Goal: Check status: Check status

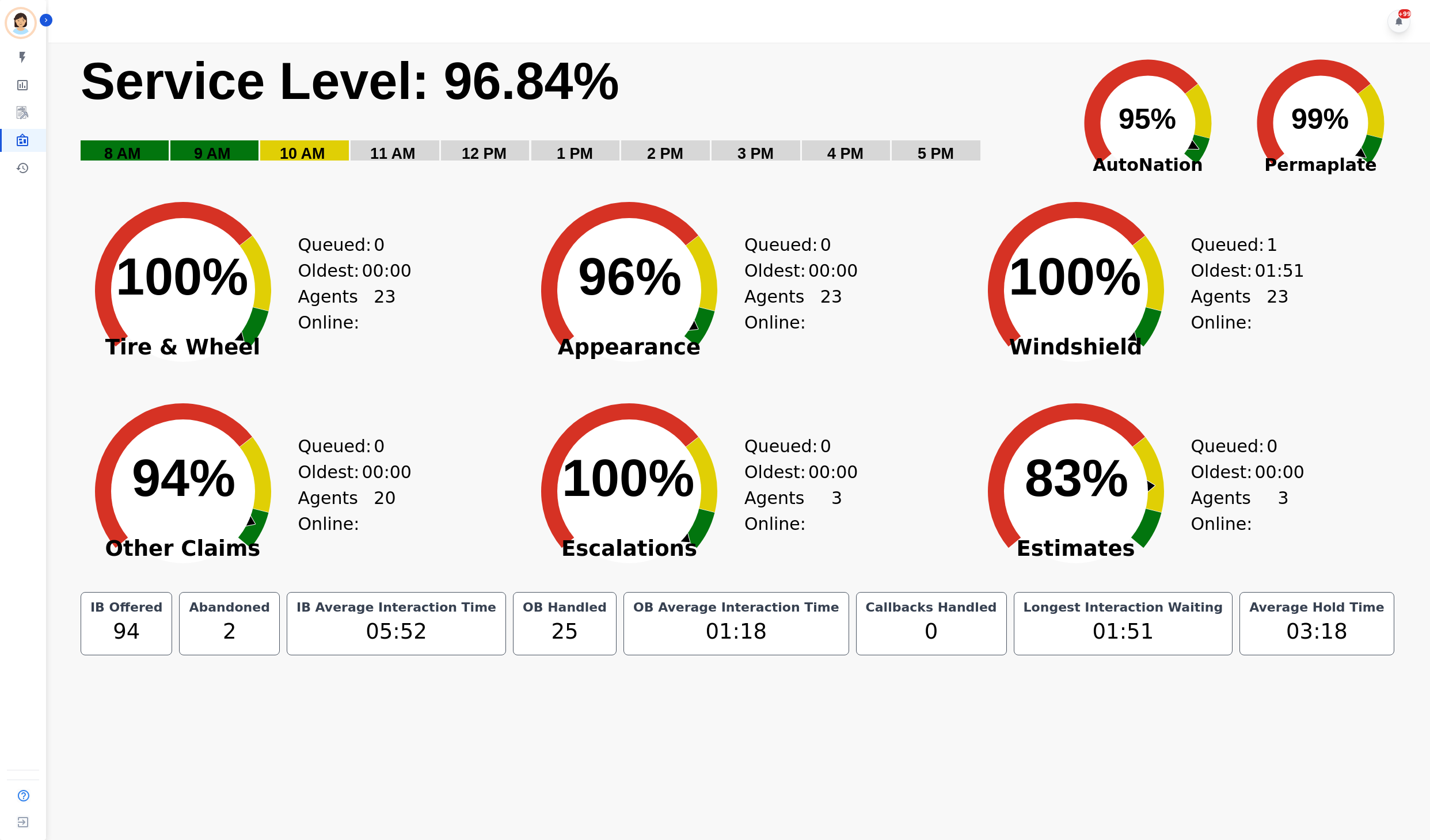
click at [872, 124] on rect "Service Level: 0%" at bounding box center [567, 115] width 975 height 130
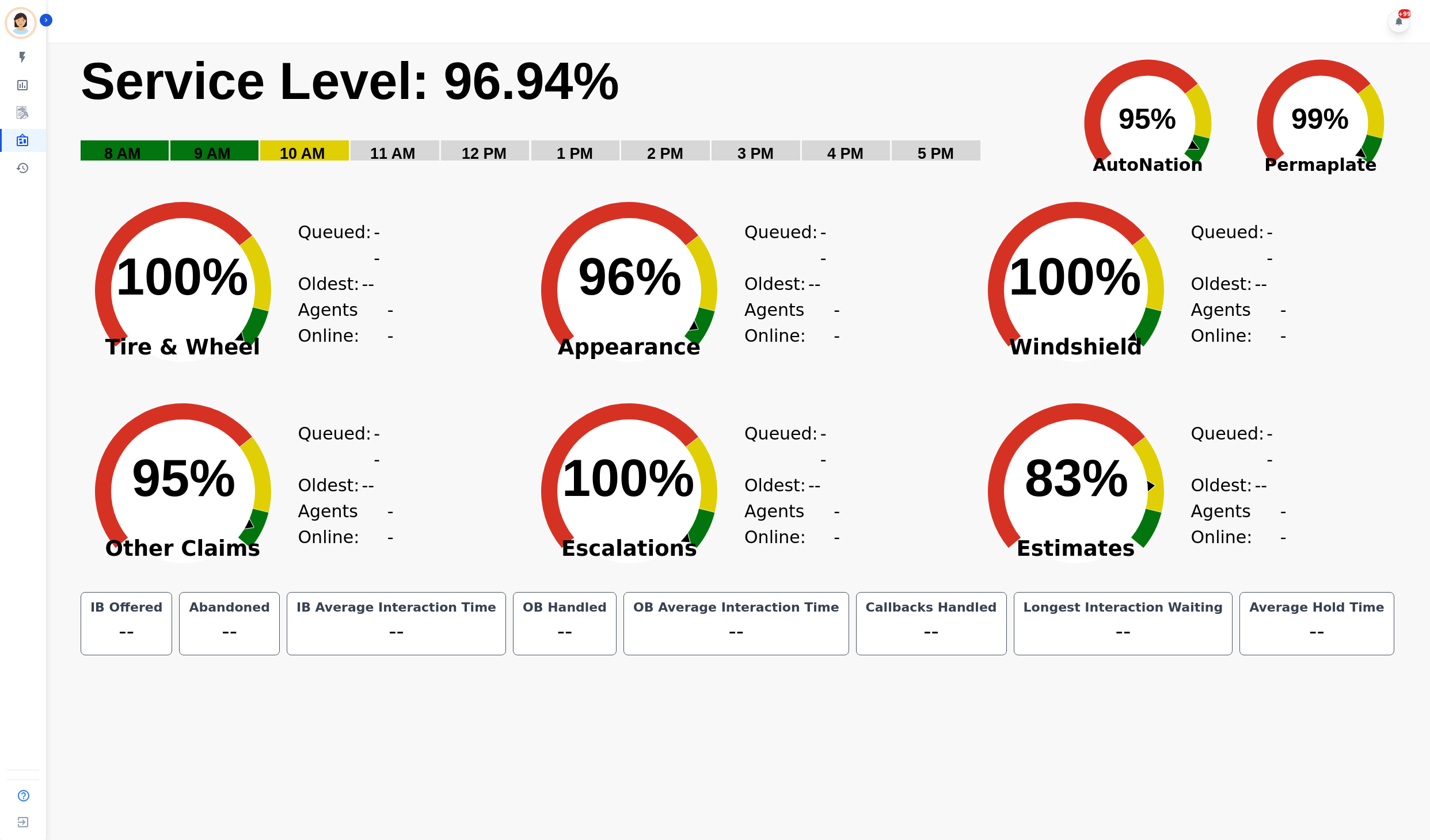
click at [556, 137] on rect "Service Level: 0%" at bounding box center [567, 115] width 975 height 130
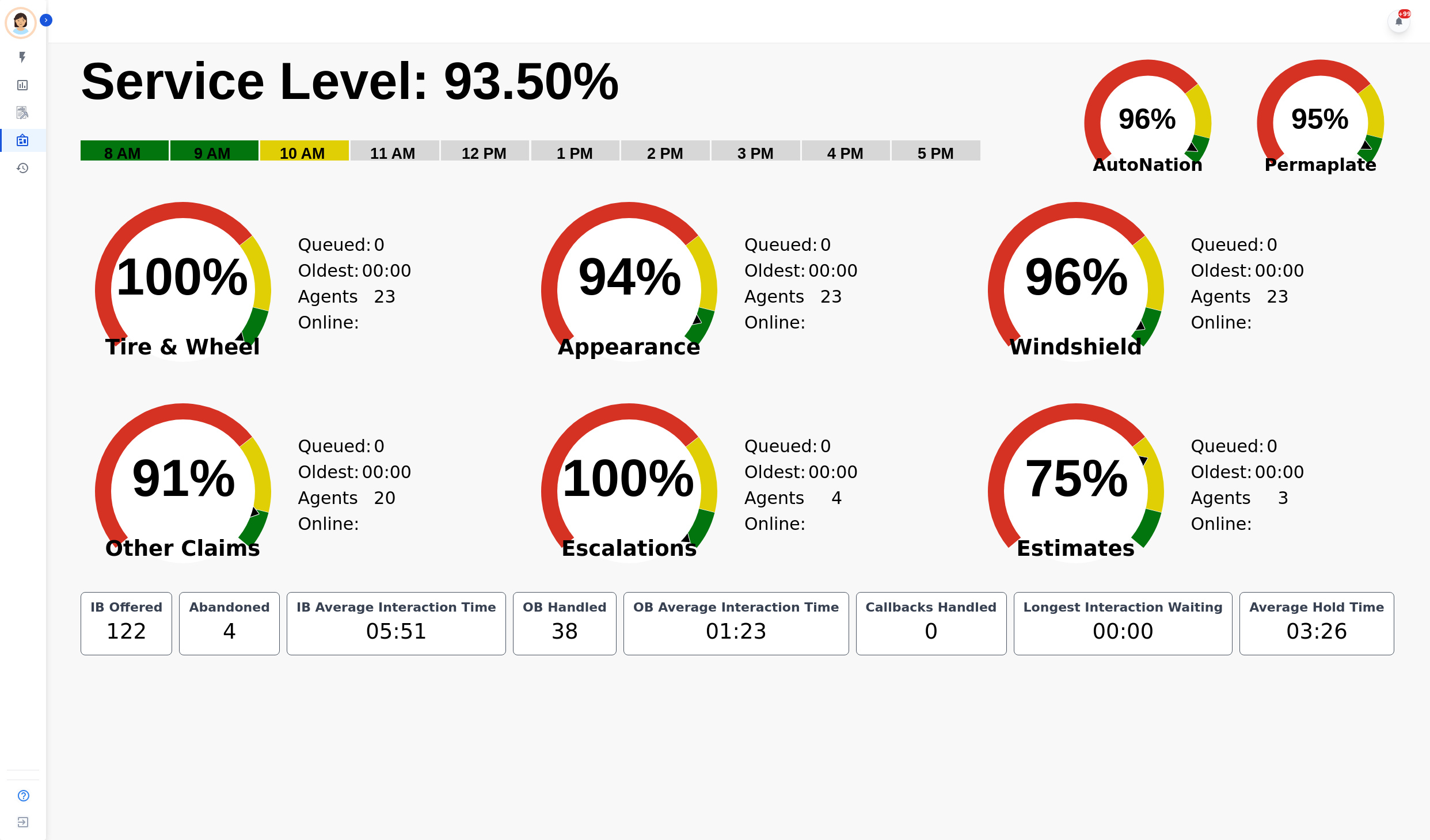
click at [788, 126] on rect "Service Level: 0%" at bounding box center [567, 115] width 975 height 130
drag, startPoint x: 909, startPoint y: 87, endPoint x: 878, endPoint y: 79, distance: 32.0
click at [909, 87] on rect "Service Level: 0%" at bounding box center [567, 115] width 975 height 130
